Goal: Transaction & Acquisition: Register for event/course

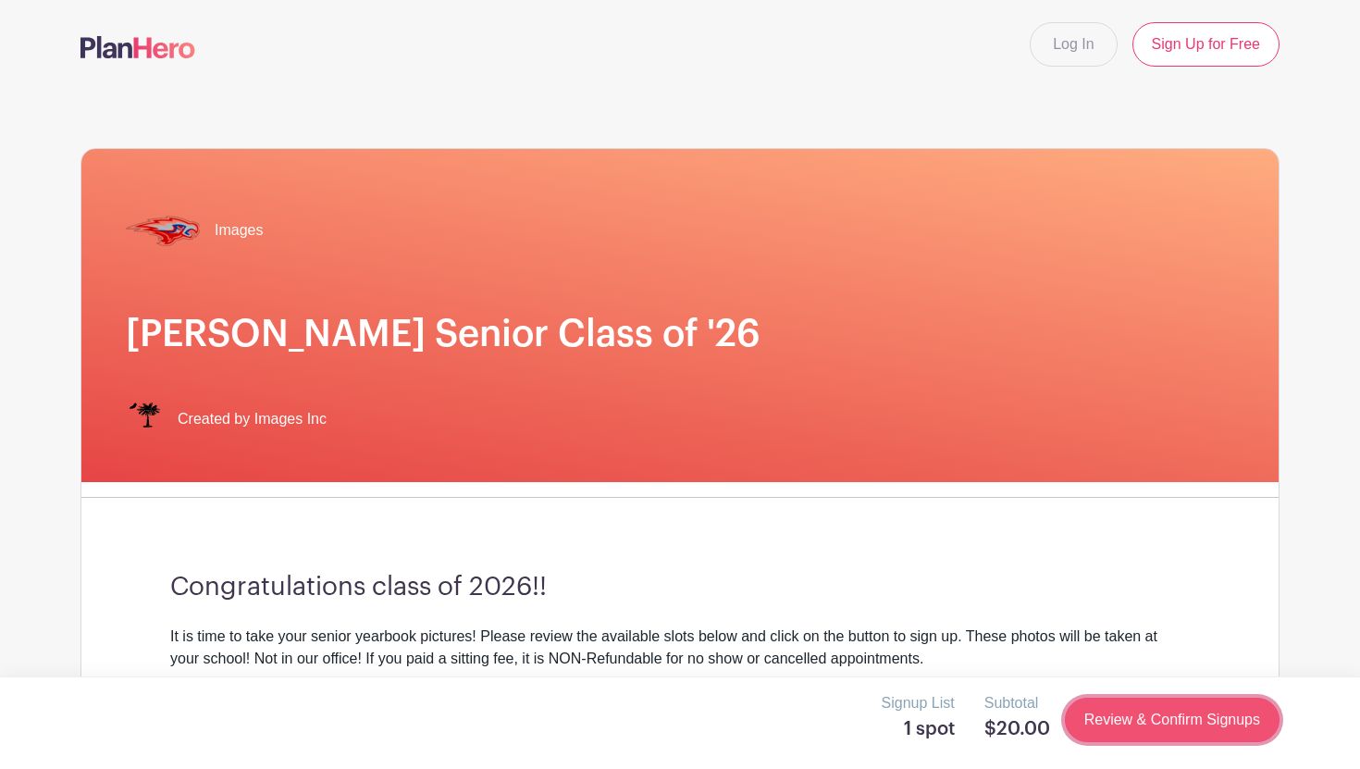
click at [1194, 729] on link "Review & Confirm Signups" at bounding box center [1172, 719] width 215 height 44
click at [1194, 730] on link "Review & Confirm Signups" at bounding box center [1172, 719] width 215 height 44
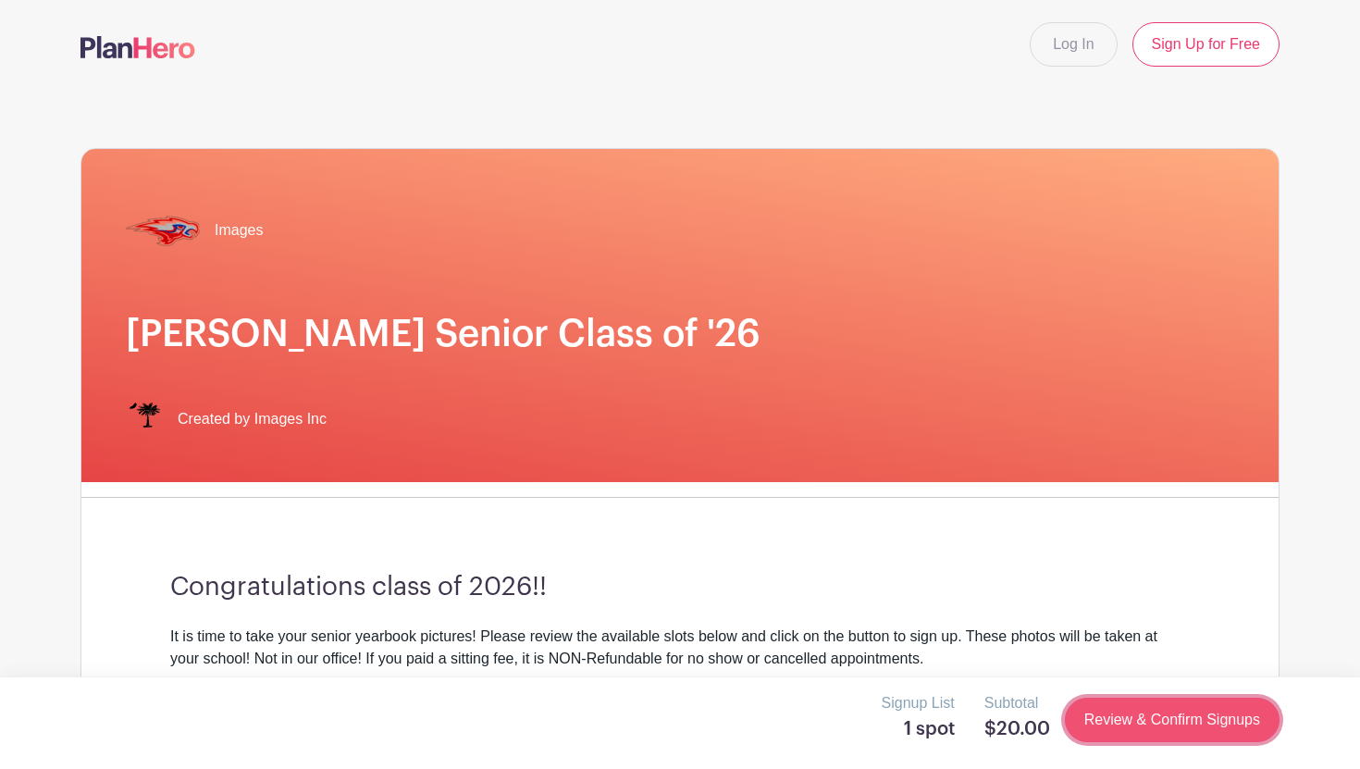
click at [1194, 730] on link "Review & Confirm Signups" at bounding box center [1172, 719] width 215 height 44
drag, startPoint x: 898, startPoint y: 733, endPoint x: 968, endPoint y: 733, distance: 70.3
click at [968, 733] on turbo-frame "Signup List 1 spot" at bounding box center [925, 719] width 88 height 55
click at [967, 733] on turbo-frame "Signup List 1 spot" at bounding box center [925, 719] width 88 height 55
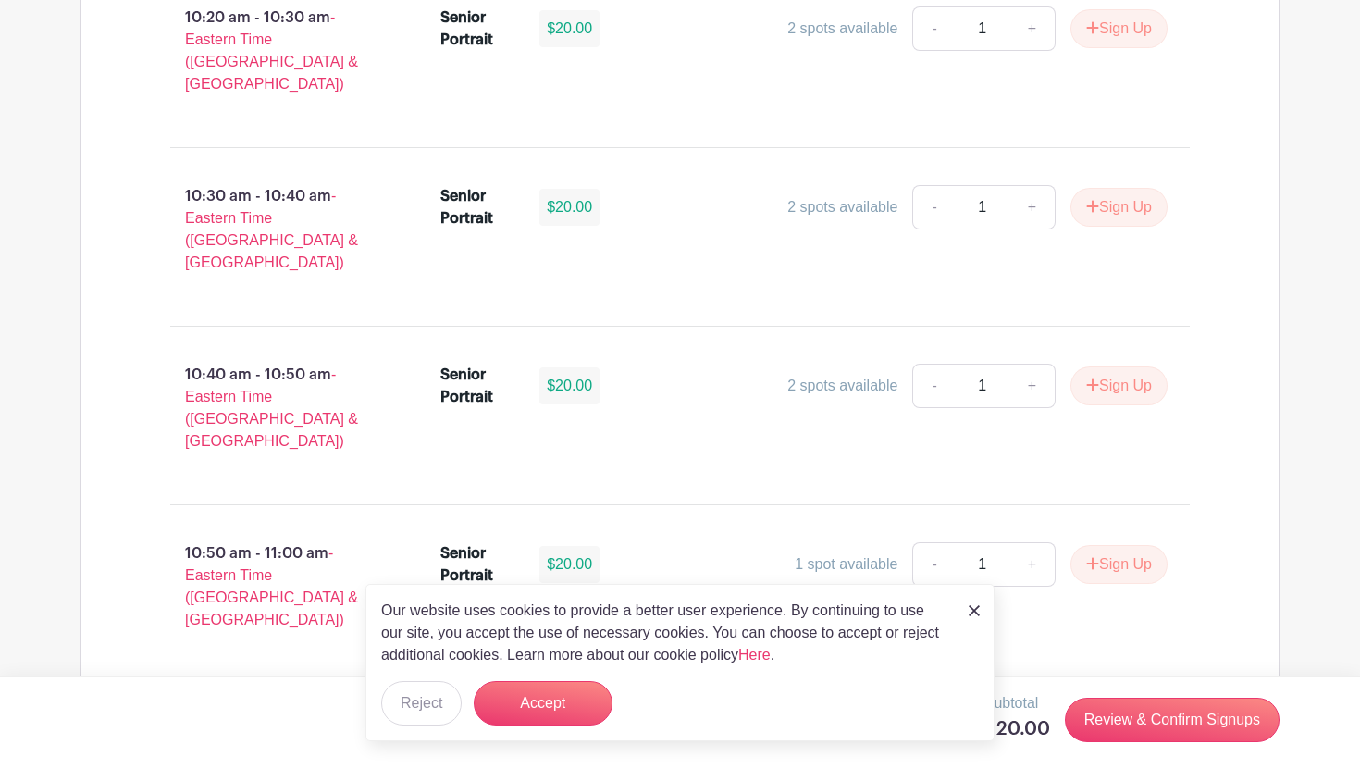
scroll to position [3880, 0]
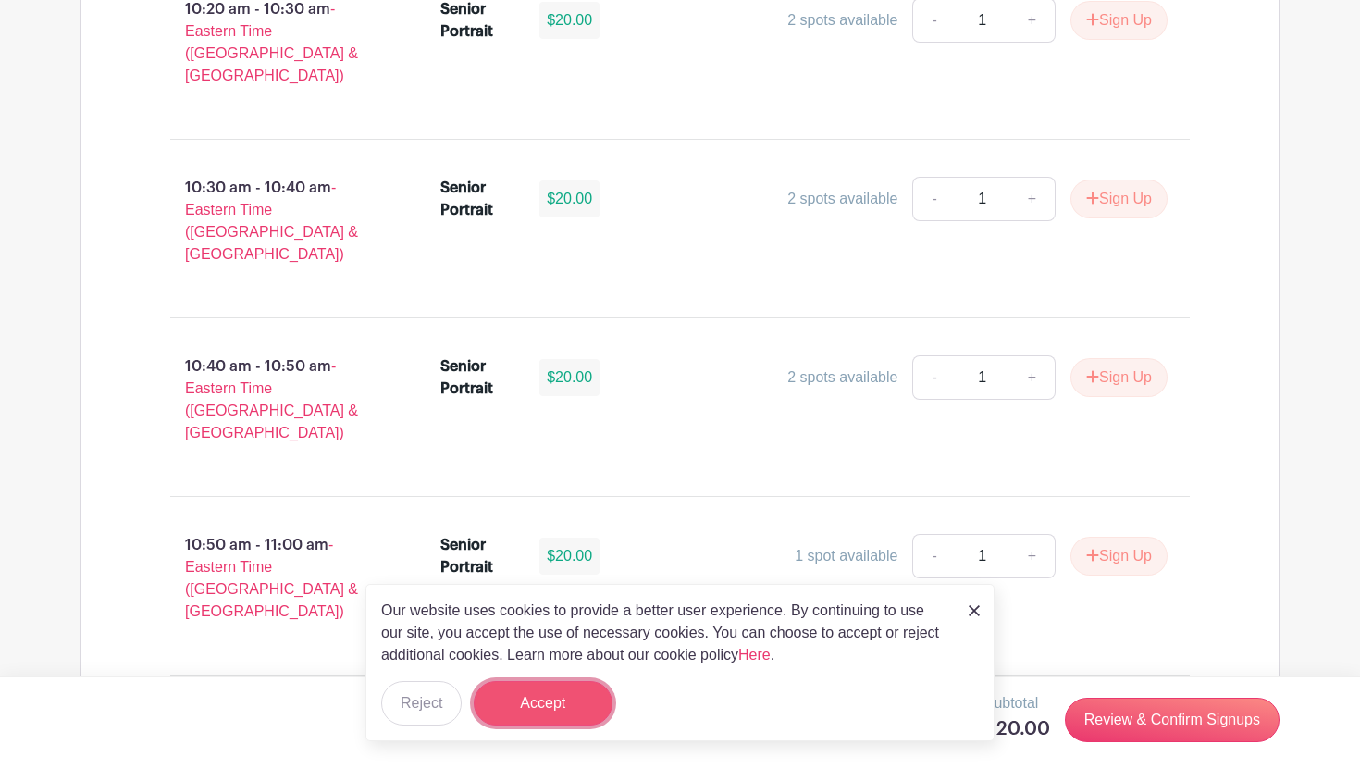
click at [570, 702] on button "Accept" at bounding box center [543, 703] width 139 height 44
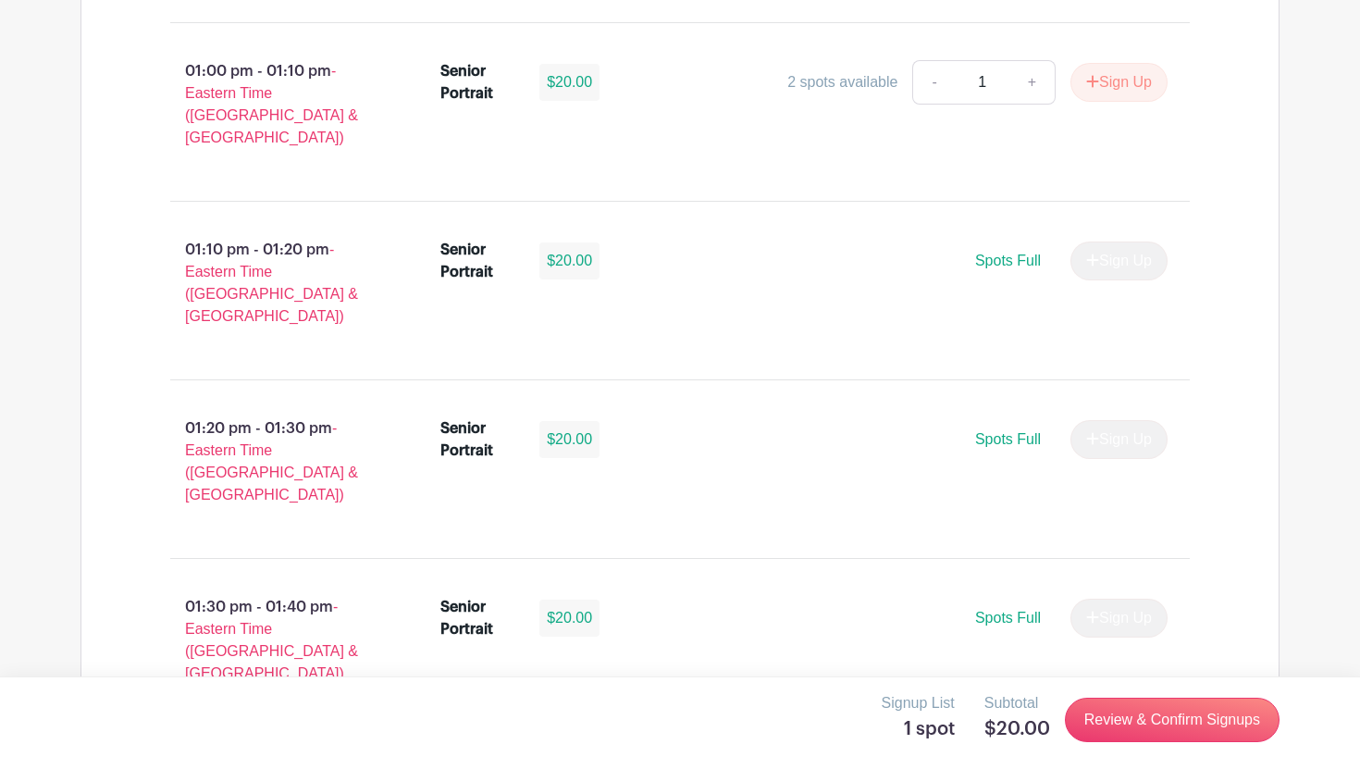
scroll to position [5607, 0]
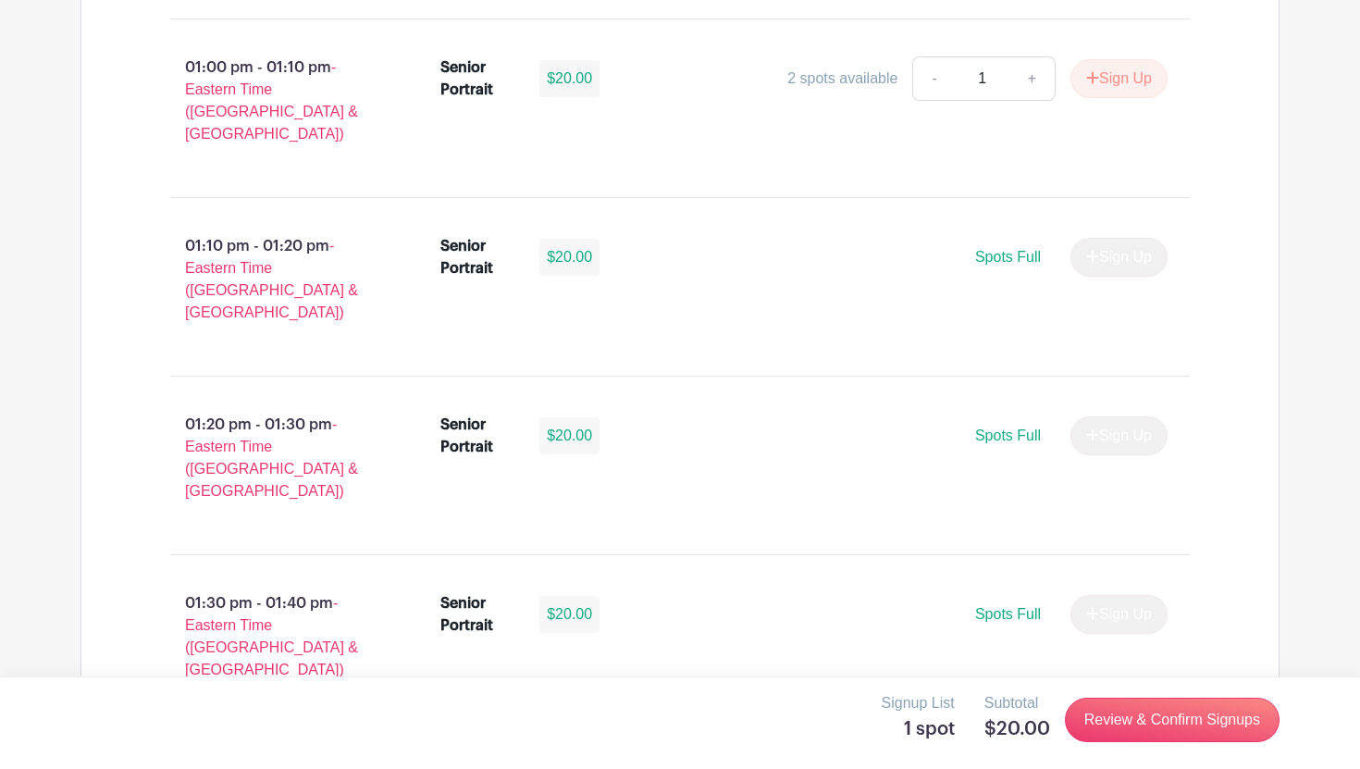
click at [916, 726] on h5 "1 spot" at bounding box center [917, 729] width 73 height 22
click at [916, 728] on h5 "1 spot" at bounding box center [917, 729] width 73 height 22
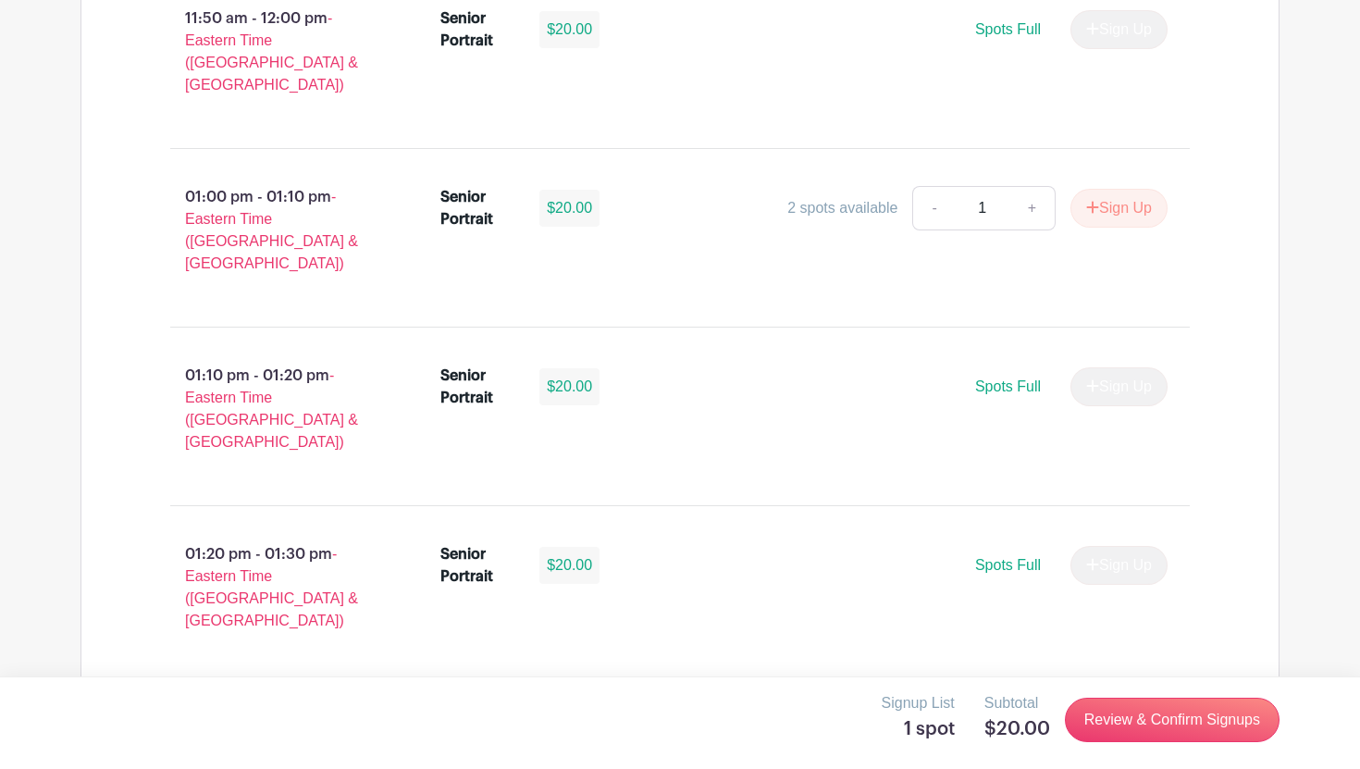
scroll to position [5467, 0]
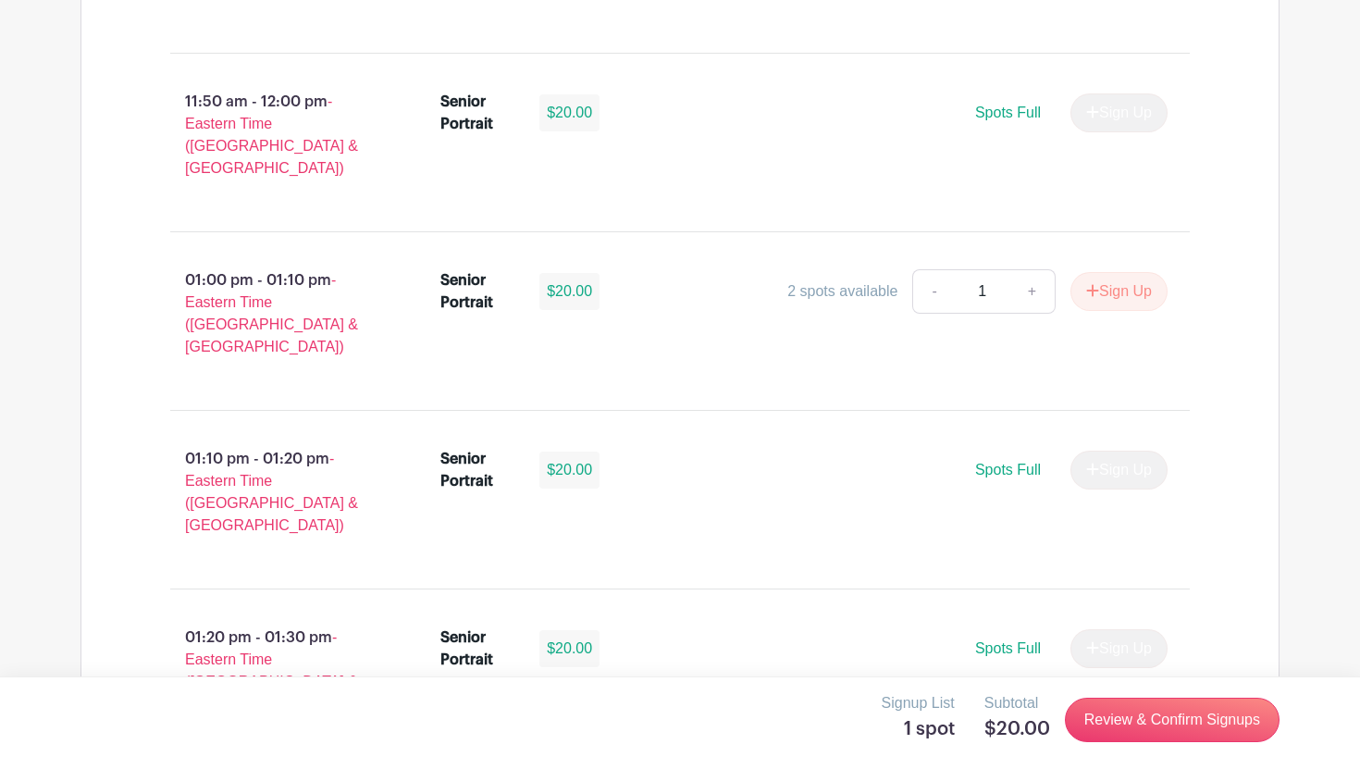
scroll to position [5396, 0]
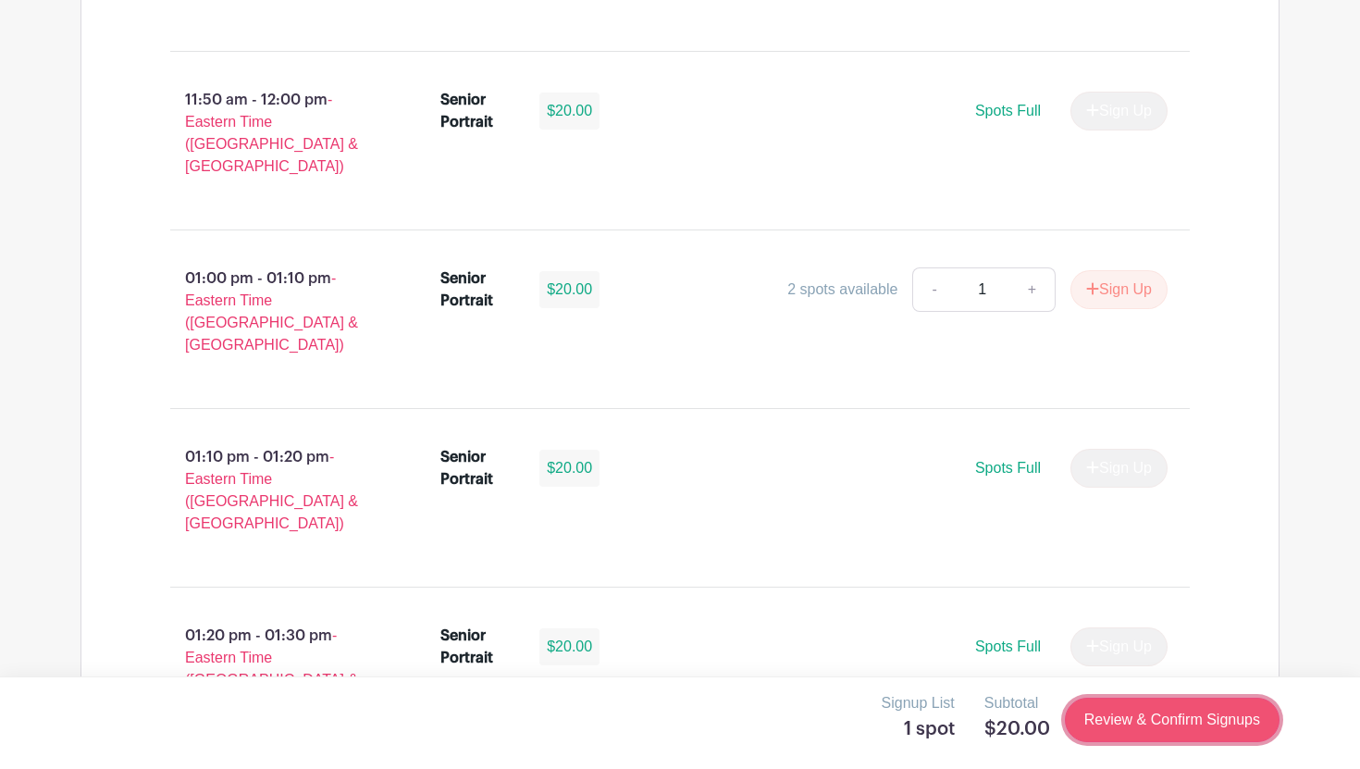
click at [1151, 711] on link "Review & Confirm Signups" at bounding box center [1172, 719] width 215 height 44
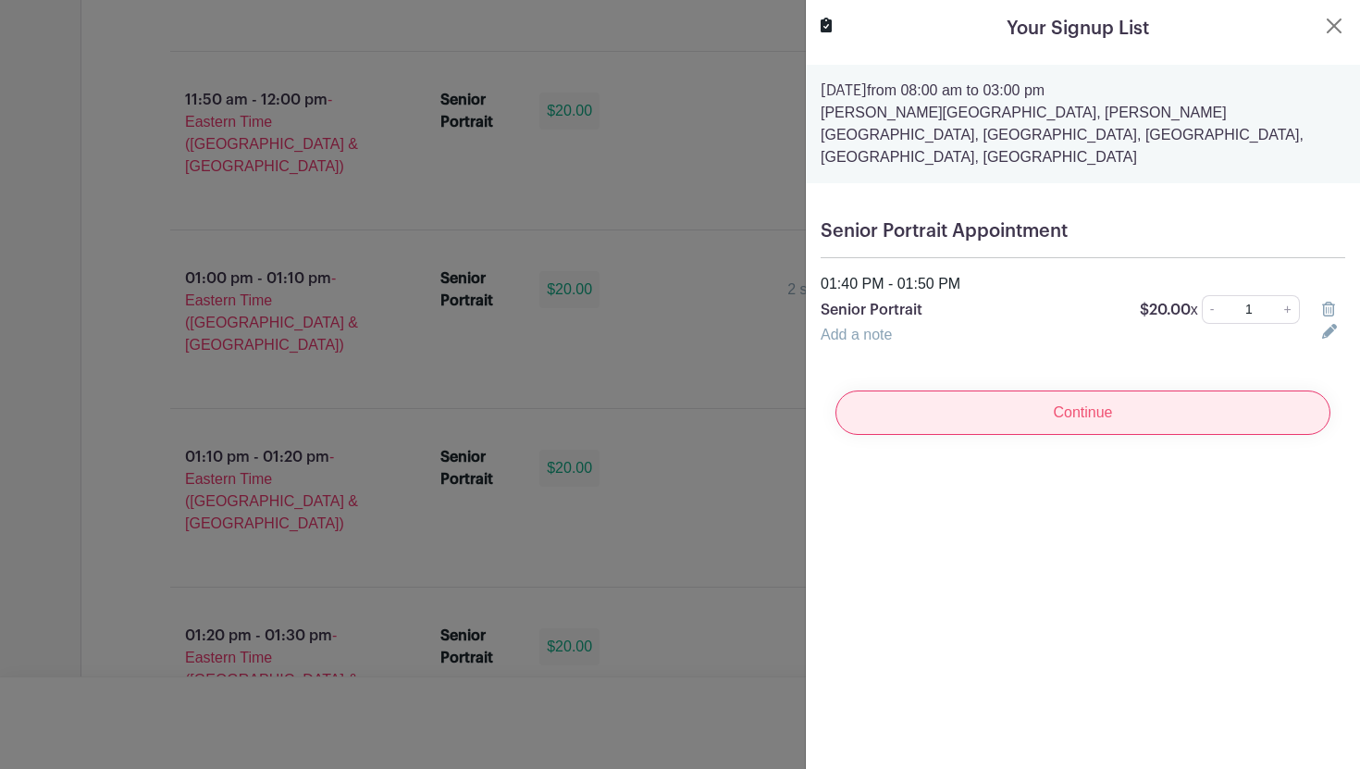
click at [1107, 390] on input "Continue" at bounding box center [1082, 412] width 495 height 44
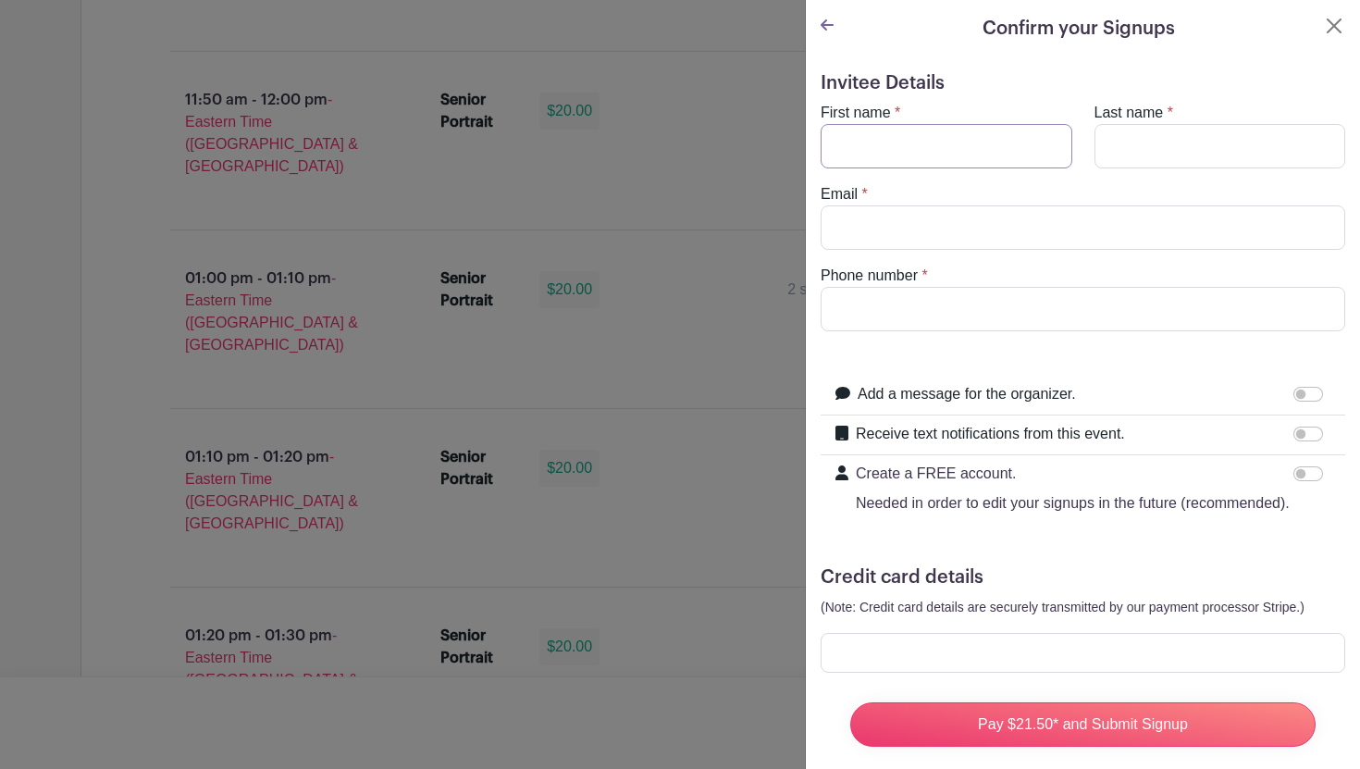
click at [955, 145] on input "First name" at bounding box center [946, 146] width 252 height 44
type input "Mahalie"
click at [1171, 146] on input "Last name" at bounding box center [1220, 146] width 252 height 44
type input "[PERSON_NAME]"
click at [1163, 240] on input "Email" at bounding box center [1082, 227] width 524 height 44
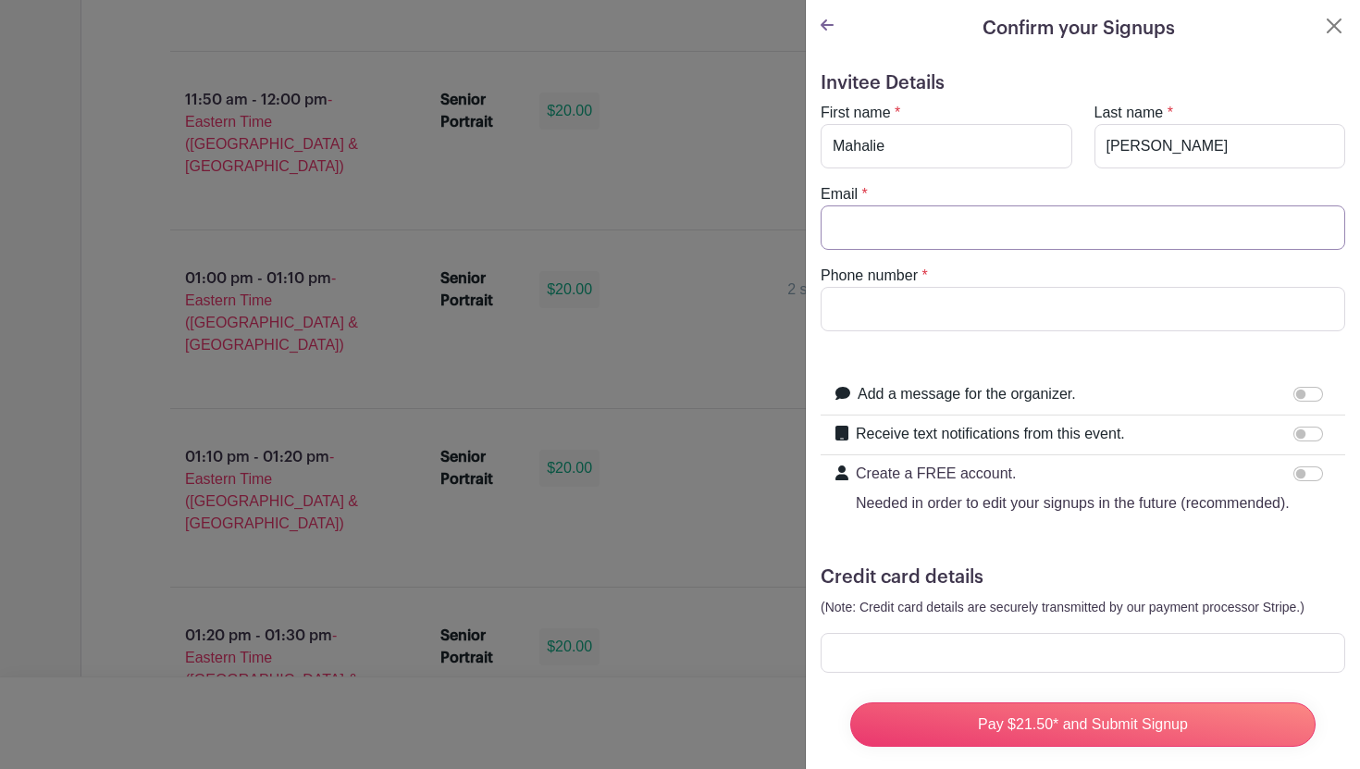
type input "[EMAIL_ADDRESS][DOMAIN_NAME]"
click at [1100, 314] on input "Phone number" at bounding box center [1082, 309] width 524 height 44
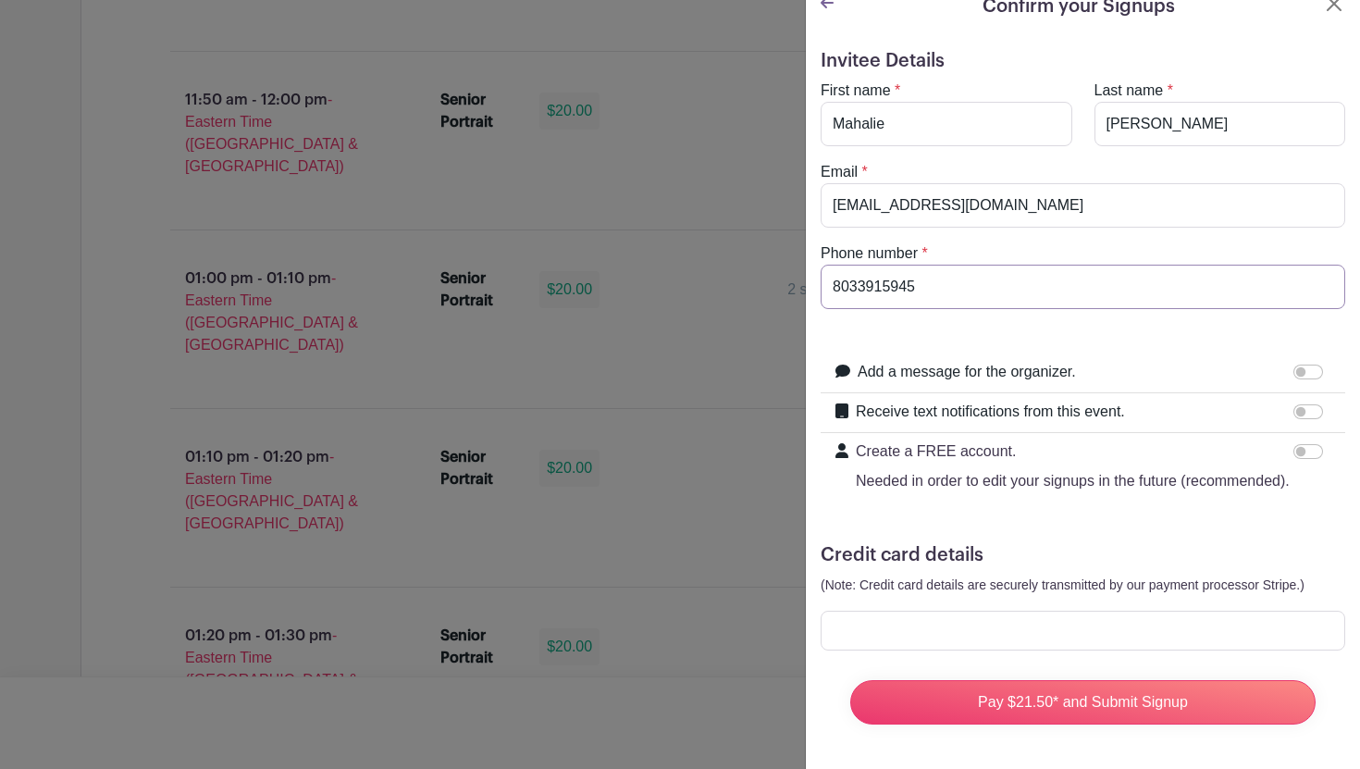
type input "8033915945"
click at [1051, 654] on form "Invitee Details First name * [PERSON_NAME] Last name * [PERSON_NAME] Email * [E…" at bounding box center [1082, 394] width 524 height 689
